Goal: Task Accomplishment & Management: Complete application form

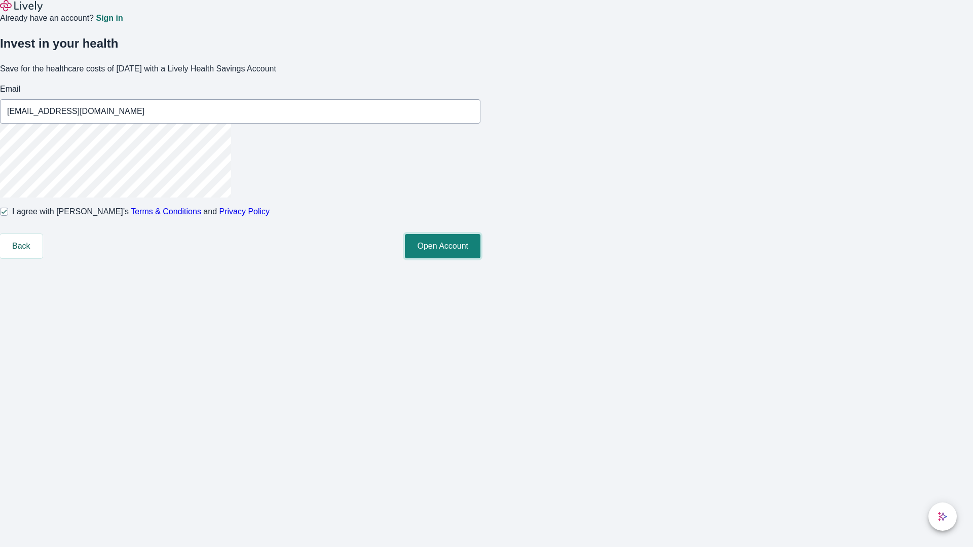
click at [480, 258] on button "Open Account" at bounding box center [442, 246] width 75 height 24
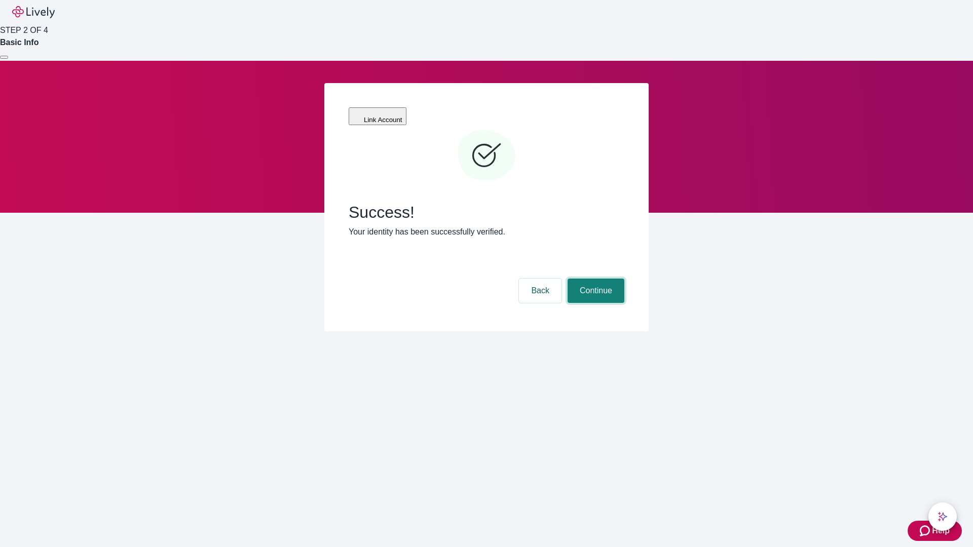
click at [594, 279] on button "Continue" at bounding box center [595, 291] width 57 height 24
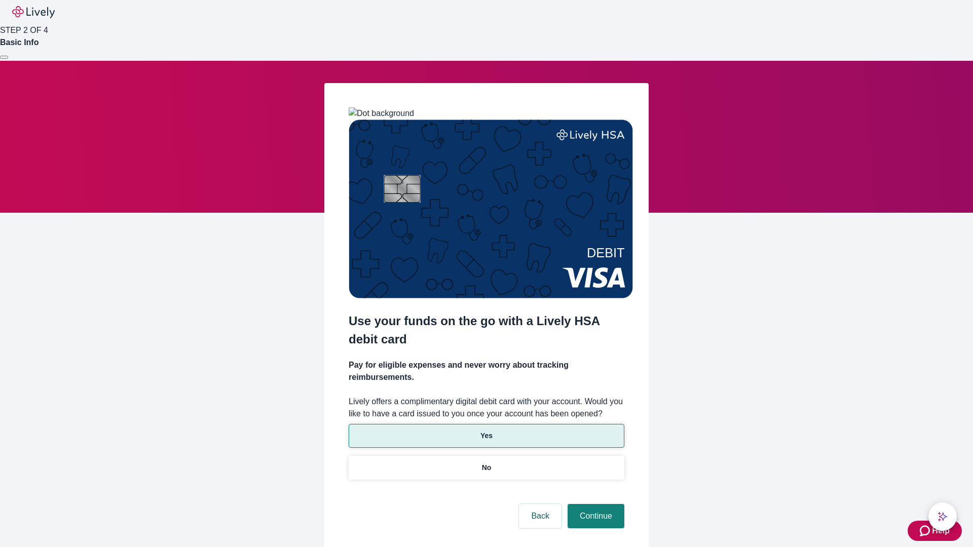
click at [486, 431] on p "Yes" at bounding box center [486, 436] width 12 height 11
click at [594, 504] on button "Continue" at bounding box center [595, 516] width 57 height 24
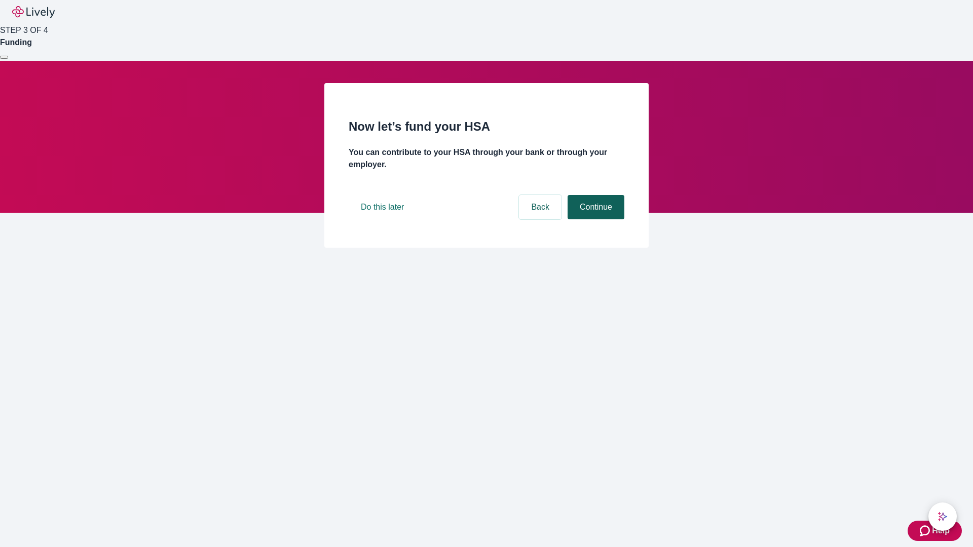
click at [594, 219] on button "Continue" at bounding box center [595, 207] width 57 height 24
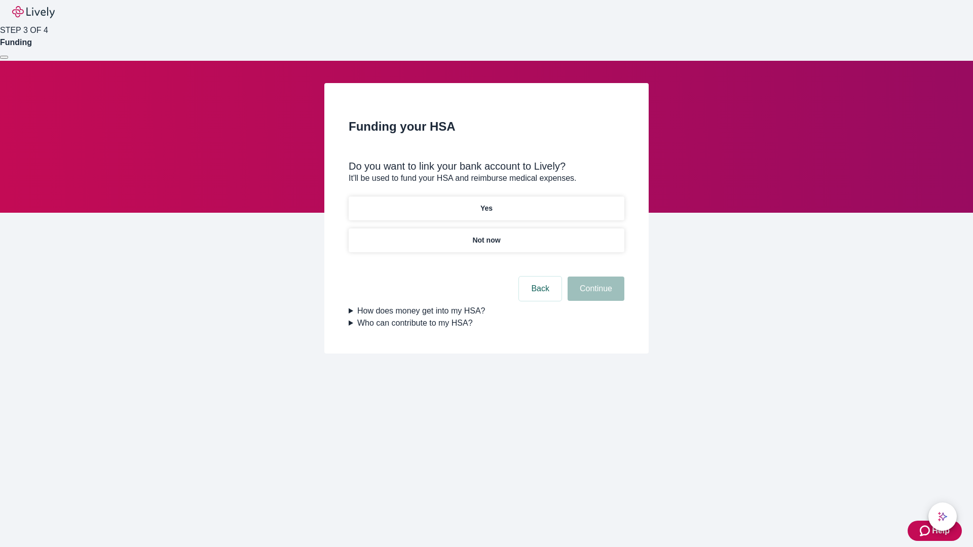
click at [486, 235] on p "Not now" at bounding box center [486, 240] width 28 height 11
click at [594, 295] on button "Continue" at bounding box center [595, 289] width 57 height 24
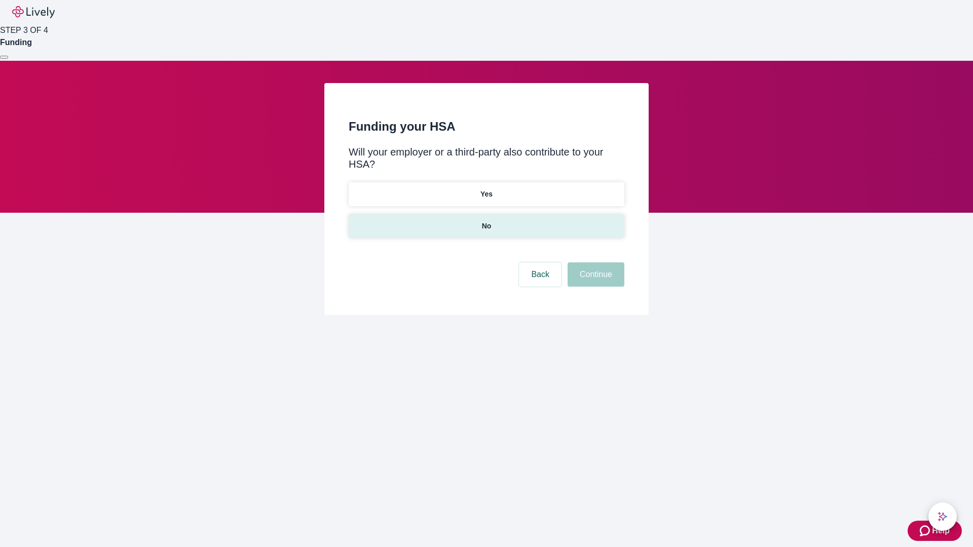
click at [486, 221] on p "No" at bounding box center [487, 226] width 10 height 11
click at [594, 262] on button "Continue" at bounding box center [595, 274] width 57 height 24
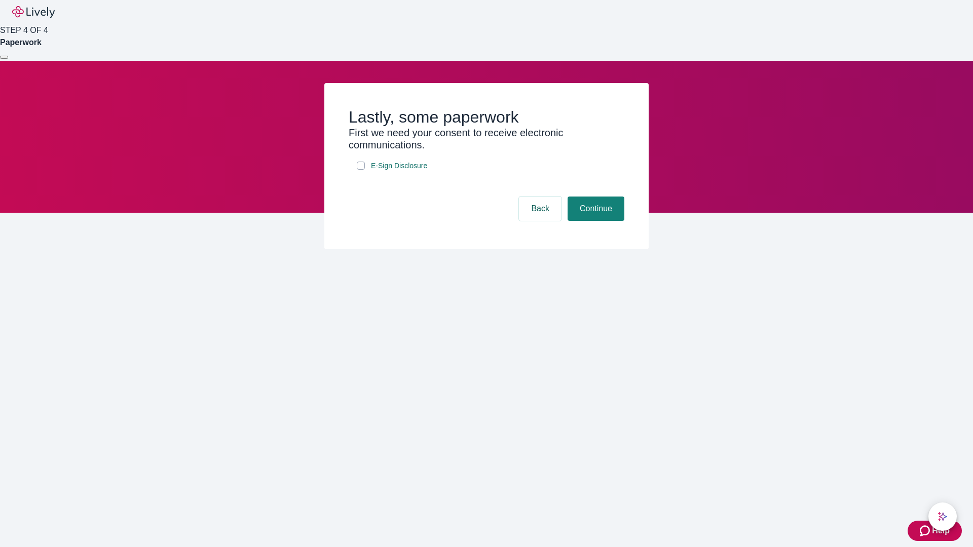
click at [361, 170] on input "E-Sign Disclosure" at bounding box center [361, 166] width 8 height 8
checkbox input "true"
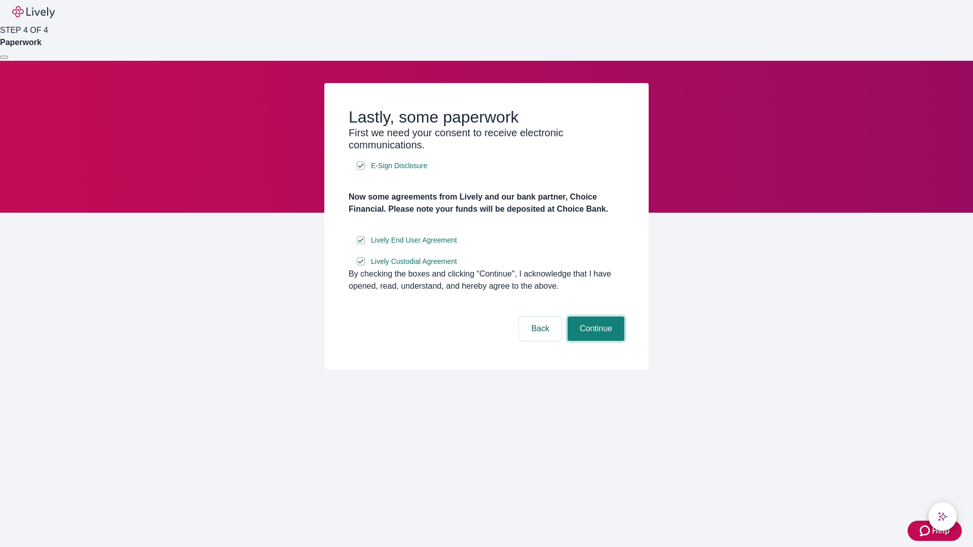
click at [594, 341] on button "Continue" at bounding box center [595, 329] width 57 height 24
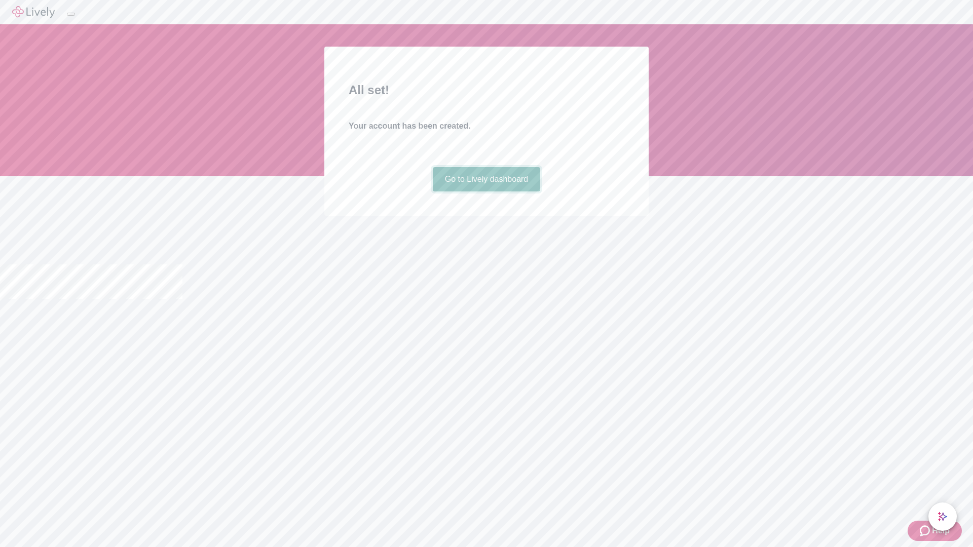
click at [486, 192] on link "Go to Lively dashboard" at bounding box center [487, 179] width 108 height 24
